Goal: Transaction & Acquisition: Purchase product/service

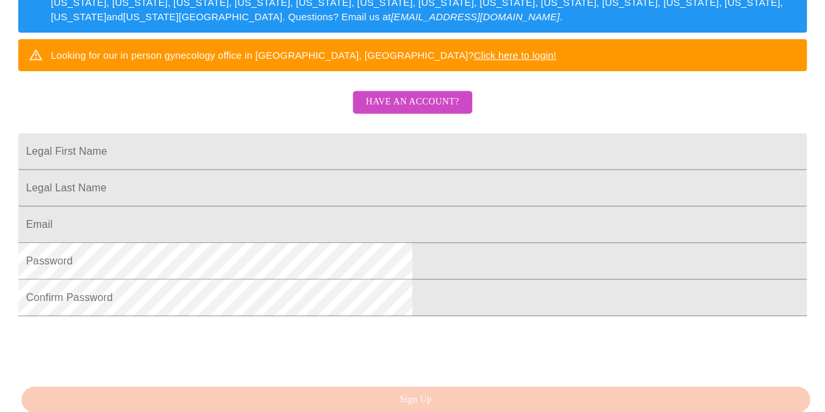
scroll to position [245, 0]
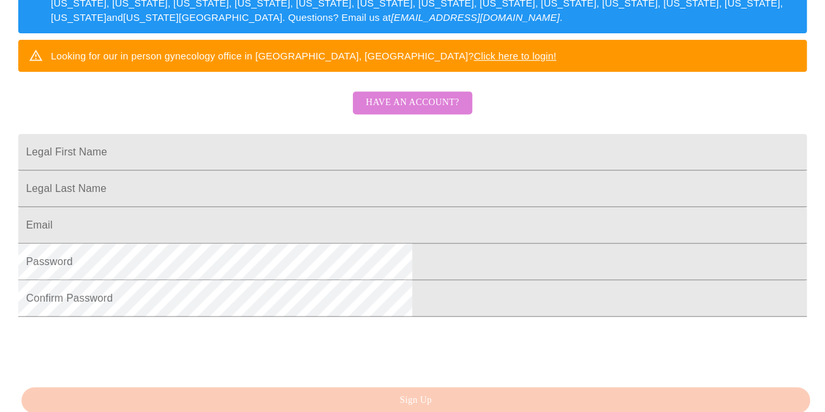
click at [440, 114] on button "Have an account?" at bounding box center [412, 102] width 119 height 23
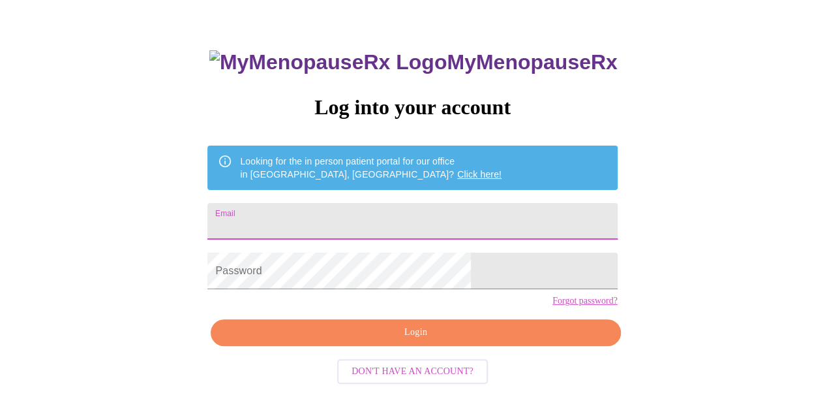
click at [375, 215] on input "Email" at bounding box center [412, 221] width 410 height 37
type input "[PERSON_NAME][EMAIL_ADDRESS][PERSON_NAME][DOMAIN_NAME]"
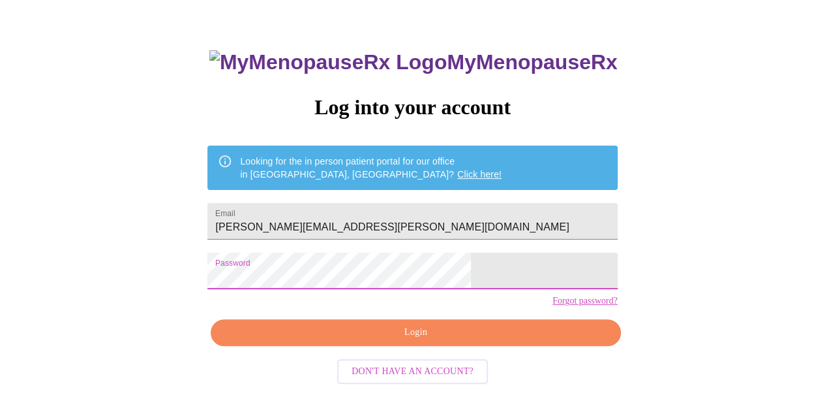
click at [417, 341] on span "Login" at bounding box center [416, 332] width 380 height 16
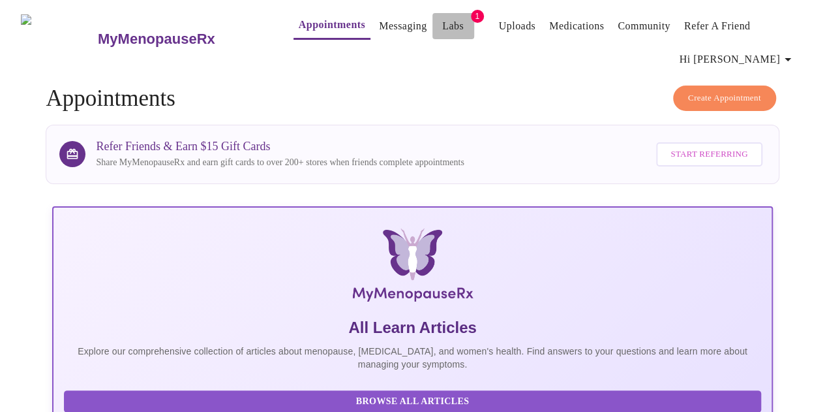
click at [442, 22] on link "Labs" at bounding box center [453, 26] width 22 height 18
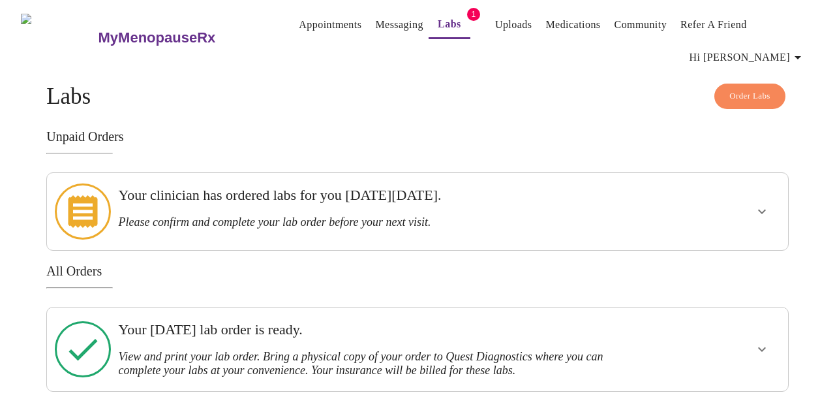
click at [759, 96] on span "Order Labs" at bounding box center [749, 96] width 41 height 15
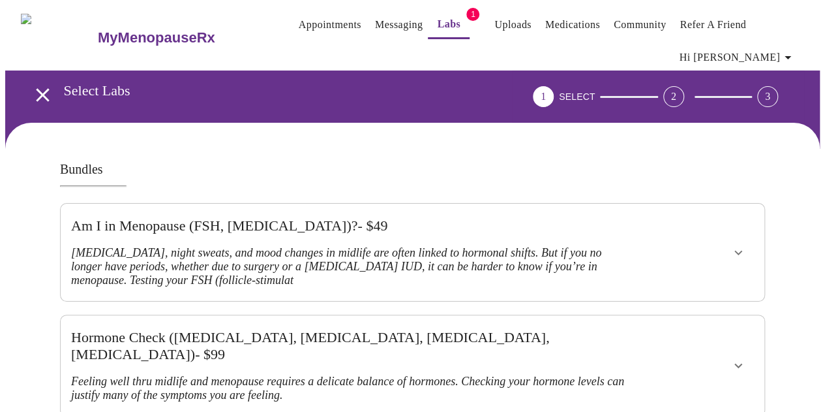
click at [309, 22] on link "Appointments" at bounding box center [330, 25] width 63 height 18
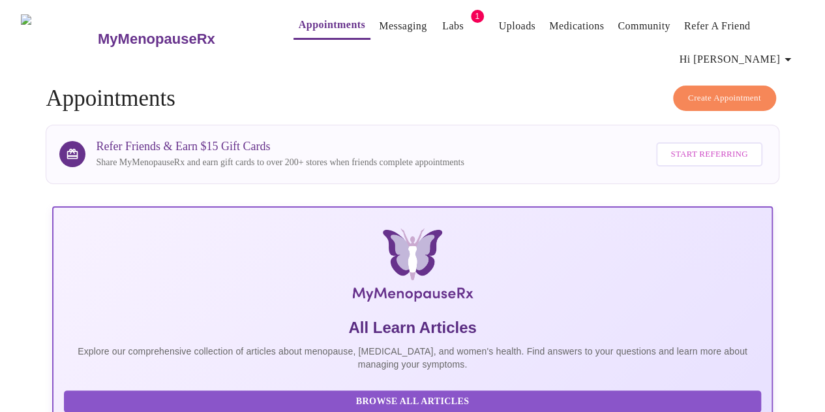
click at [442, 17] on link "Labs" at bounding box center [453, 26] width 22 height 18
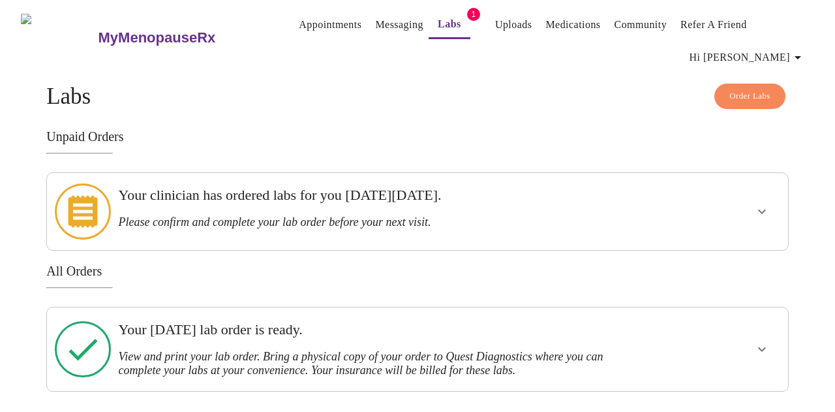
click at [766, 211] on icon "show more" at bounding box center [762, 212] width 16 height 16
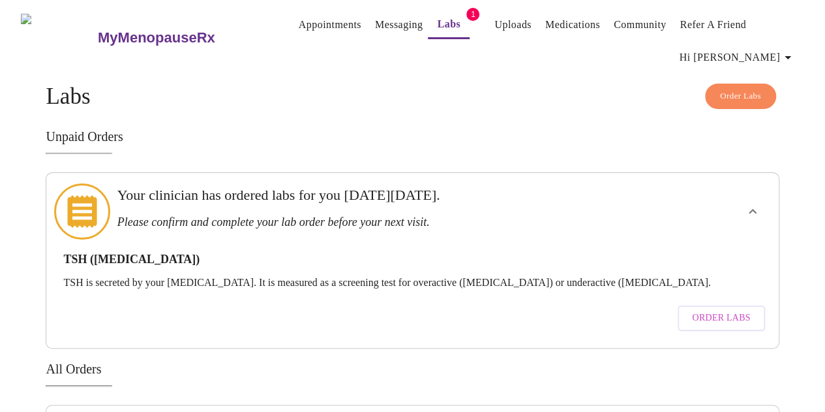
click at [654, 138] on h3 "Unpaid Orders" at bounding box center [412, 136] width 733 height 15
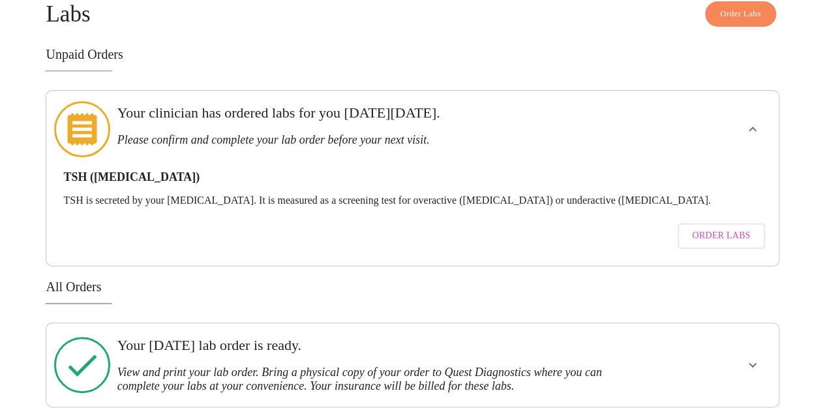
click at [756, 357] on icon "show more" at bounding box center [753, 365] width 16 height 16
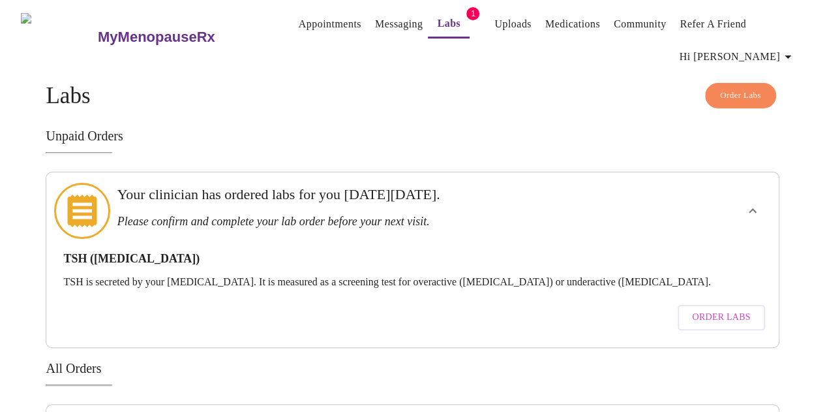
scroll to position [0, 0]
